Goal: Contribute content: Add original content to the website for others to see

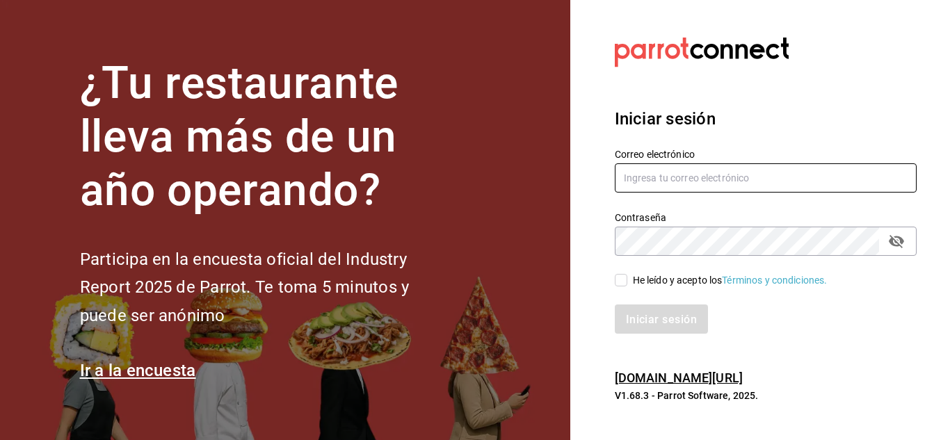
type input "victorrasmocoppel@gmail.com"
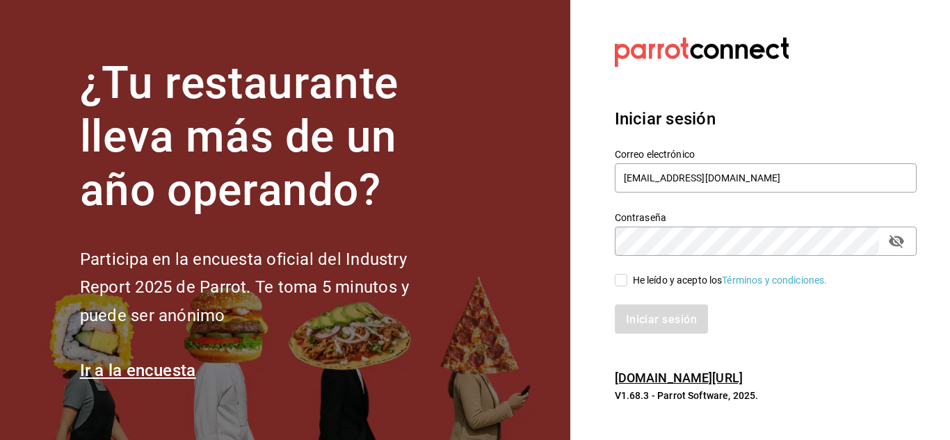
click at [622, 281] on input "He leído y acepto los Términos y condiciones." at bounding box center [621, 280] width 13 height 13
checkbox input "true"
click at [677, 325] on font "Iniciar sesión" at bounding box center [662, 318] width 71 height 13
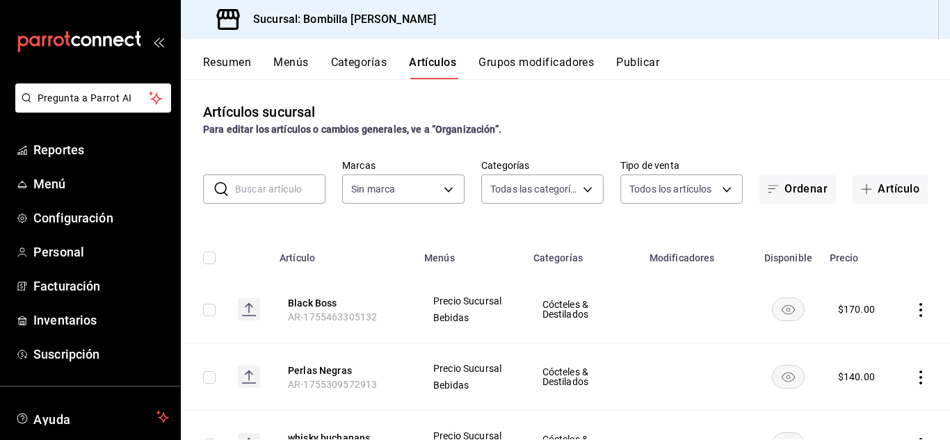
type input "e6489aae-6148-4939-8d61-b75574e673a2,6745daf8-adfa-46b3-a38e-77203fd4fabf,f7316…"
type input "0ce0eaa1-b66b-4a09-a8c1-811654410356"
click at [856, 195] on button "Artículo" at bounding box center [890, 189] width 75 height 29
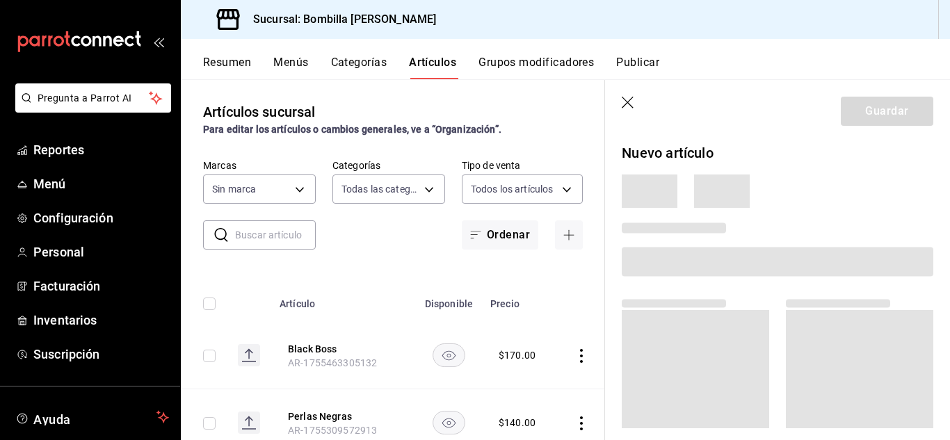
type input "e6489aae-6148-4939-8d61-b75574e673a2,6745daf8-adfa-46b3-a38e-77203fd4fabf,f7316…"
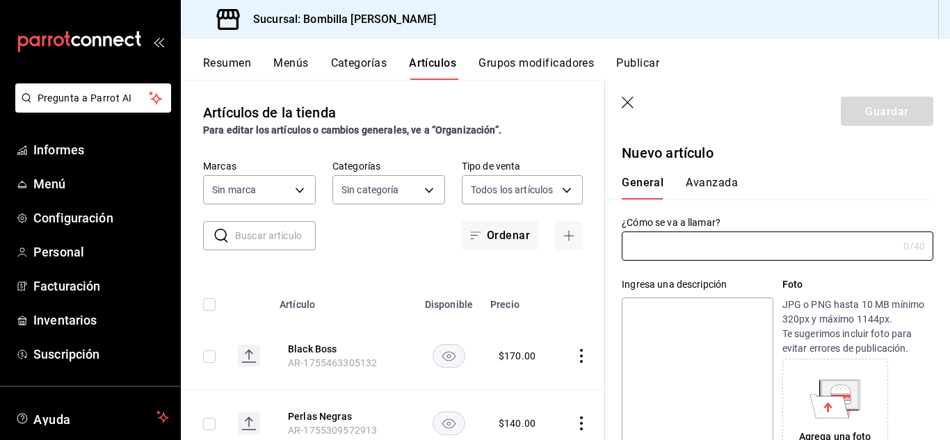
type input "AR-1755905576712"
type input "COPA"
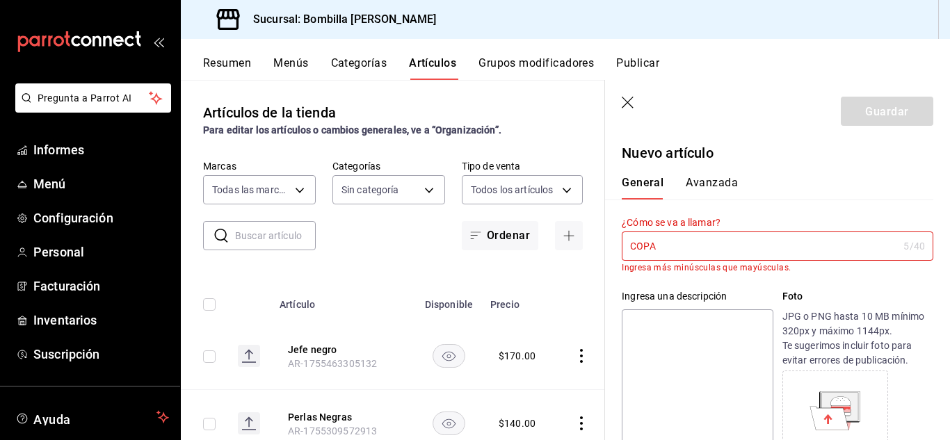
type input "0ce0eaa1-b66b-4a09-a8c1-811654410356"
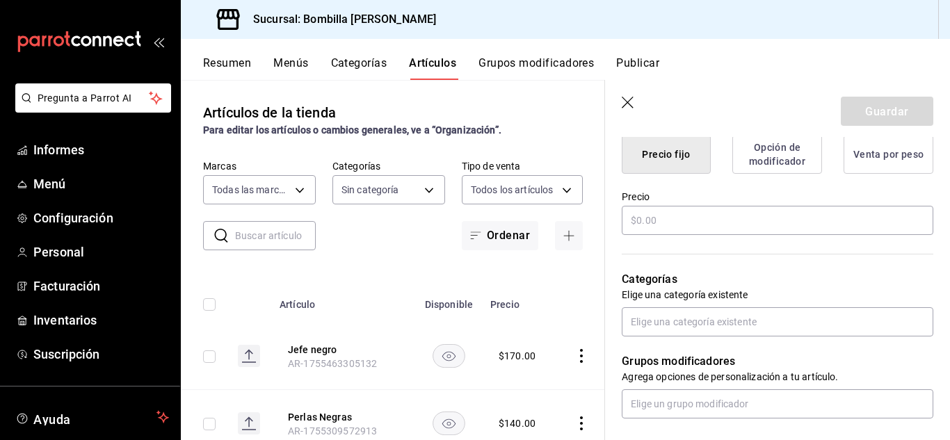
scroll to position [365, 0]
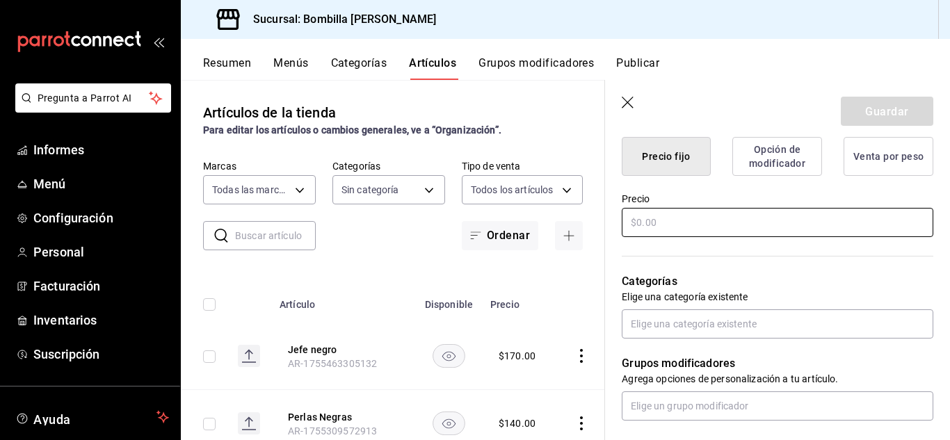
type input "Copa rosado Parvada"
click at [739, 235] on input "text" at bounding box center [778, 222] width 312 height 29
type input "$150.00"
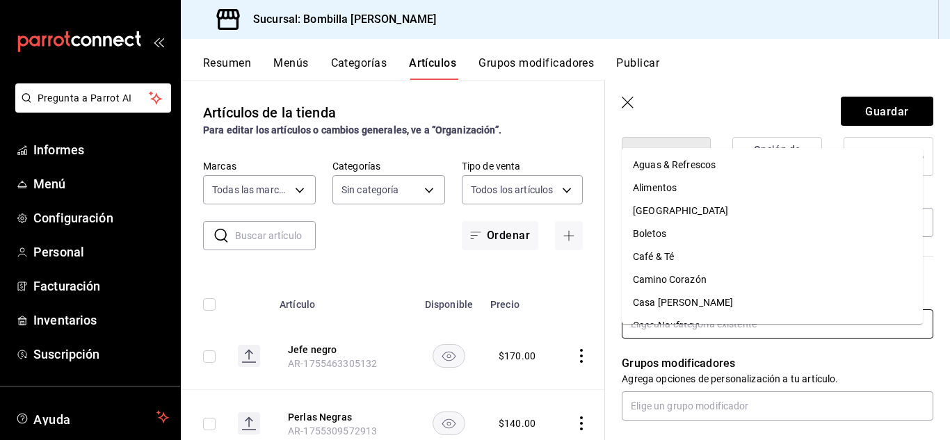
click at [661, 339] on input "text" at bounding box center [778, 323] width 312 height 29
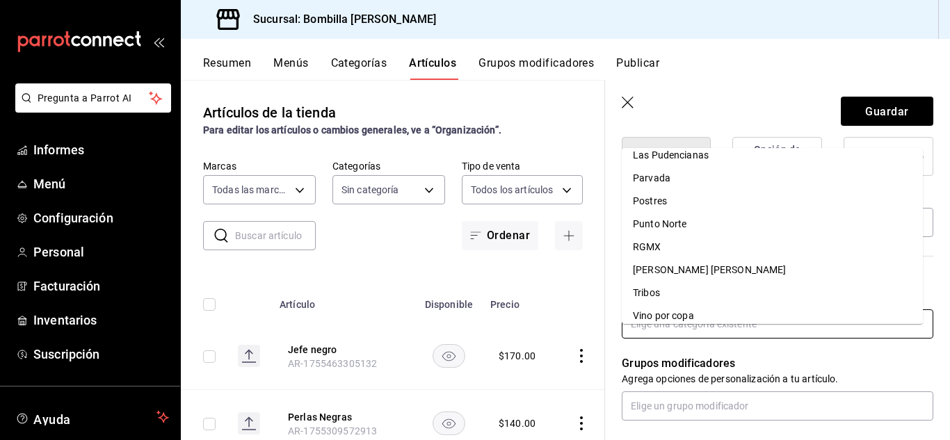
scroll to position [455, 0]
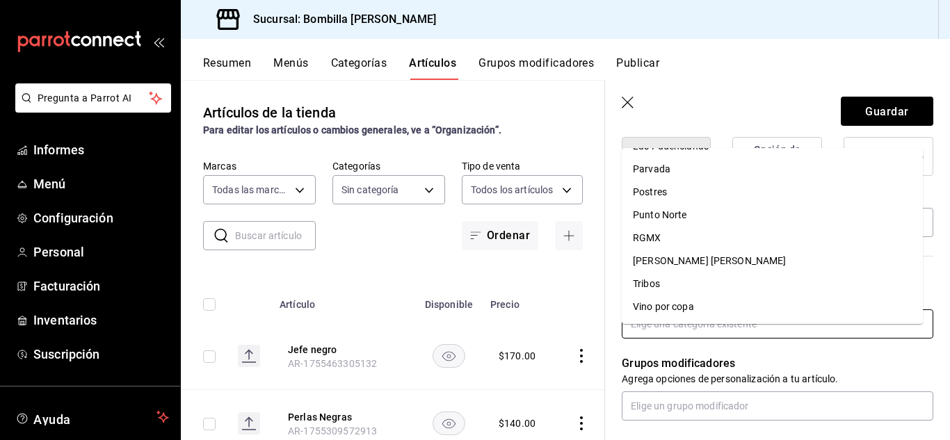
click at [771, 307] on li "Vino por copa" at bounding box center [772, 307] width 301 height 23
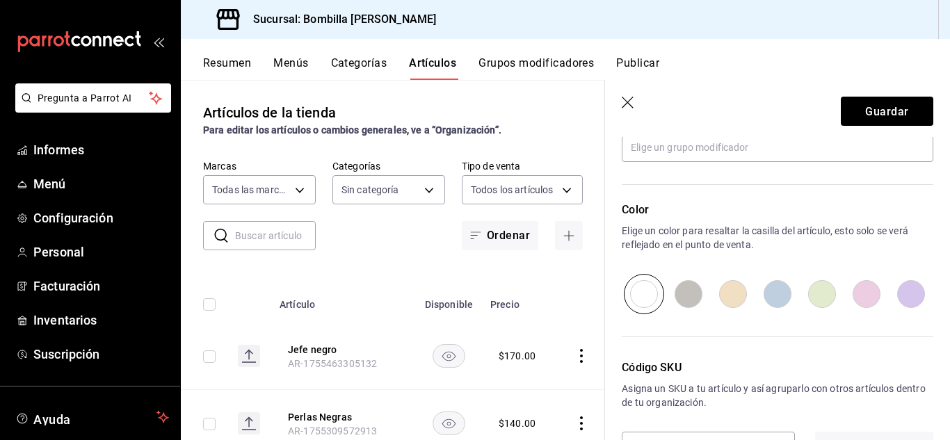
scroll to position [674, 0]
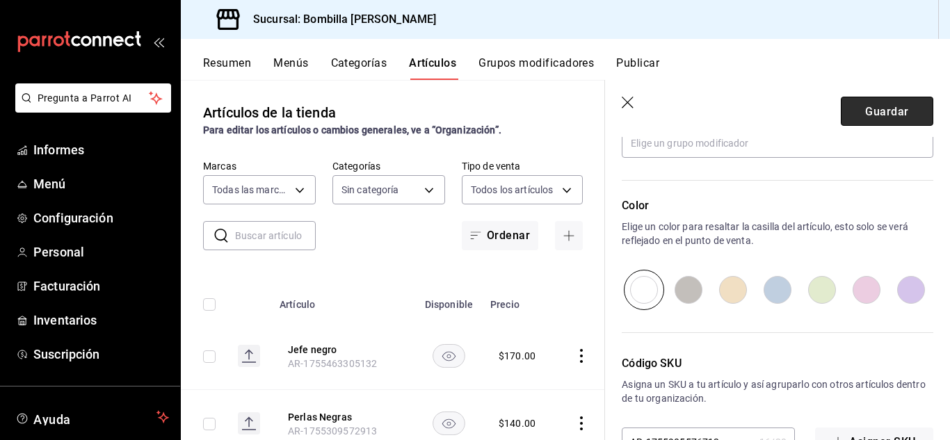
click at [851, 115] on button "Guardar" at bounding box center [887, 111] width 92 height 29
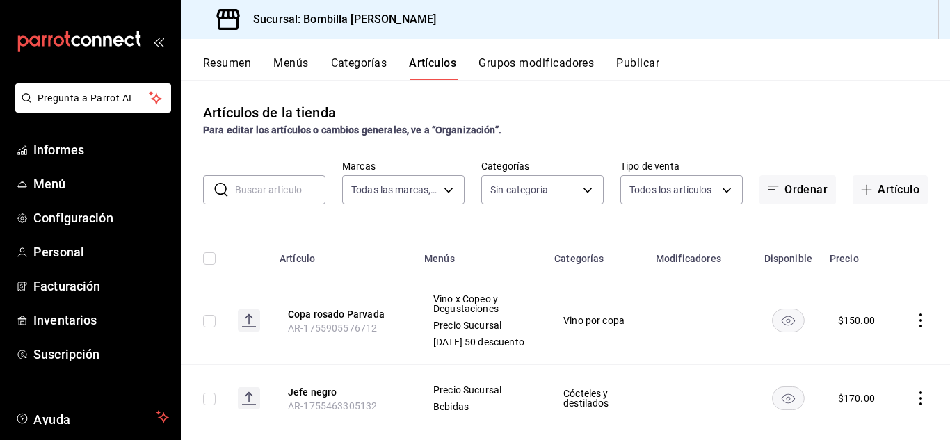
click at [554, 145] on div "Artículos de la tienda Para editar los artículos o cambios generales, ve a “Org…" at bounding box center [565, 260] width 769 height 360
